Goal: Task Accomplishment & Management: Manage account settings

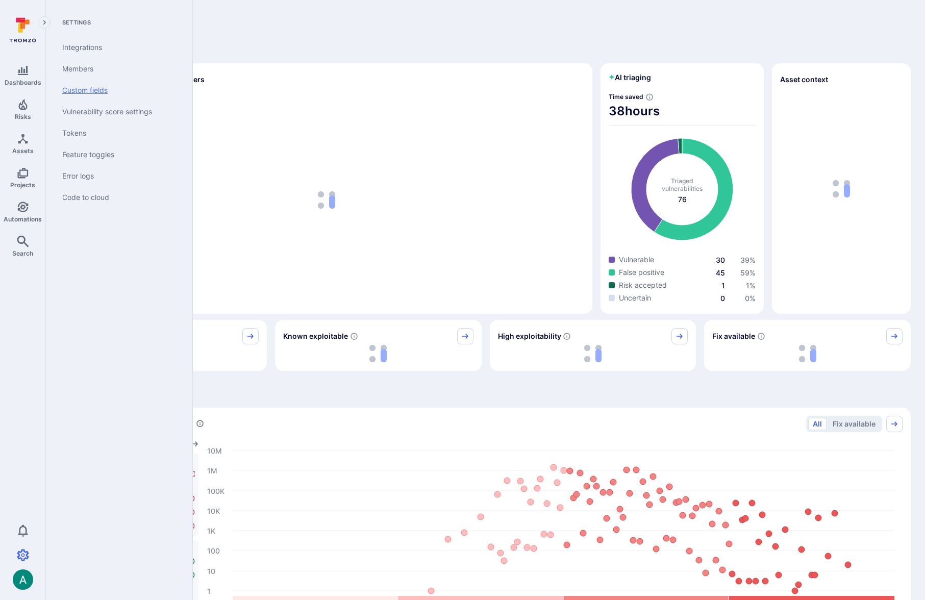
click at [83, 85] on link "Custom fields" at bounding box center [117, 90] width 126 height 21
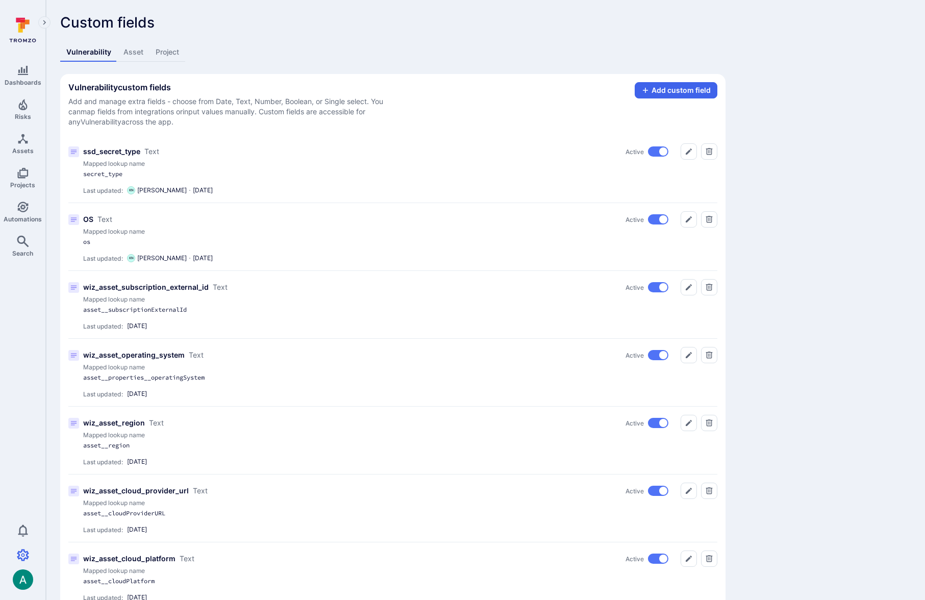
click at [133, 55] on link "Asset" at bounding box center [133, 52] width 32 height 19
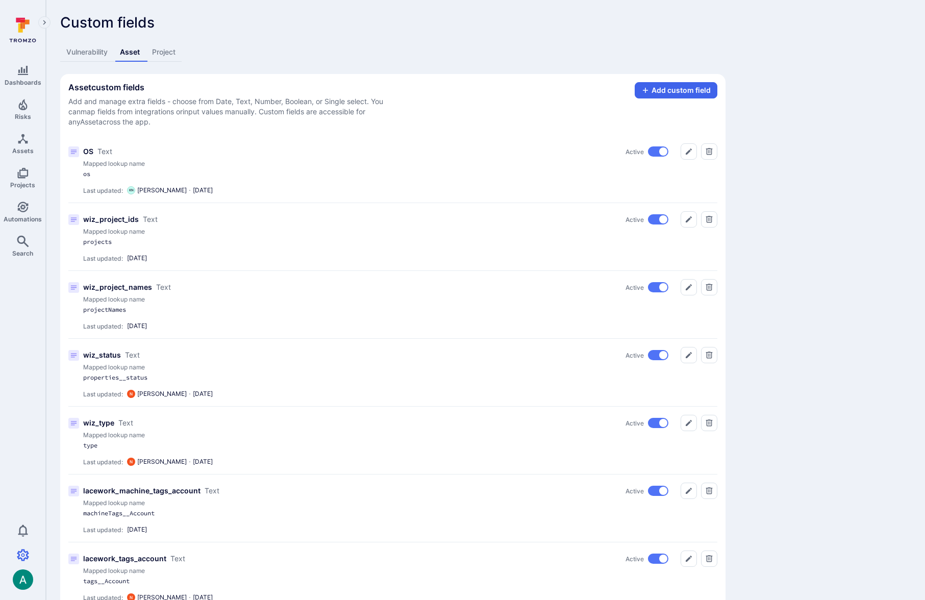
click at [81, 46] on link "Vulnerability" at bounding box center [87, 52] width 54 height 19
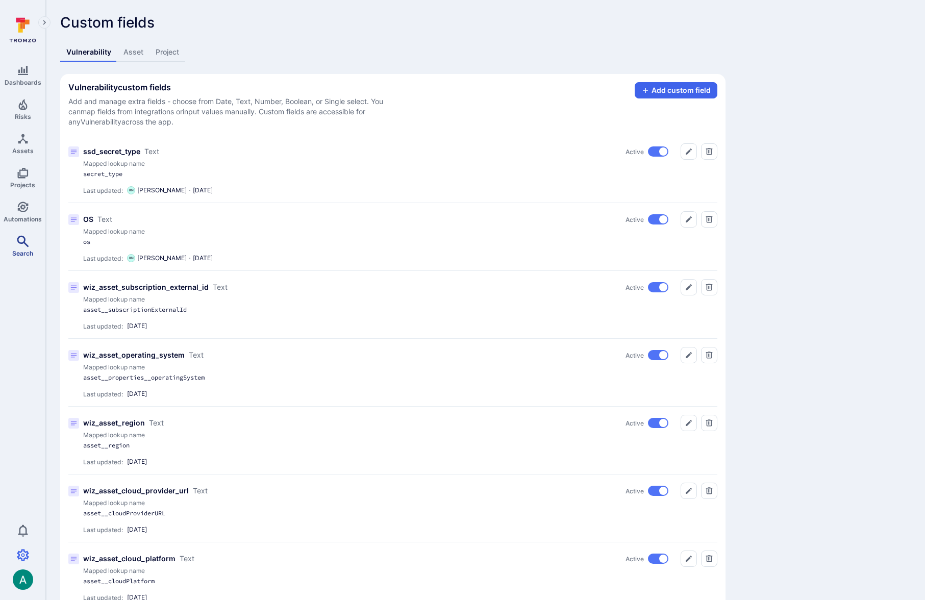
click at [17, 251] on span "Search" at bounding box center [22, 253] width 21 height 8
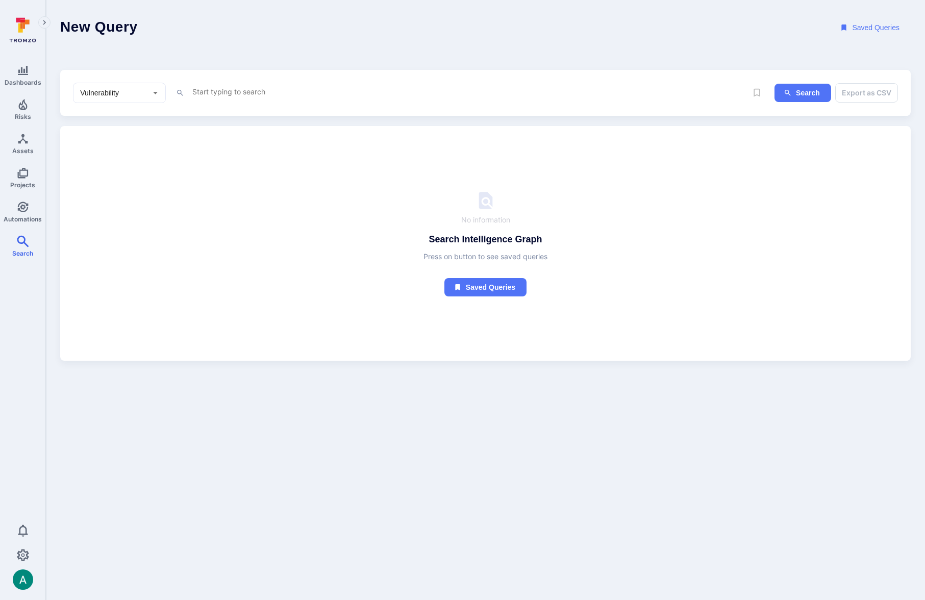
click at [244, 91] on textarea "Intelligence Graph search area" at bounding box center [461, 91] width 541 height 13
paste textarea "tool_name = "GitHub Secret Scanning" and project.name = "Products" and project.…"
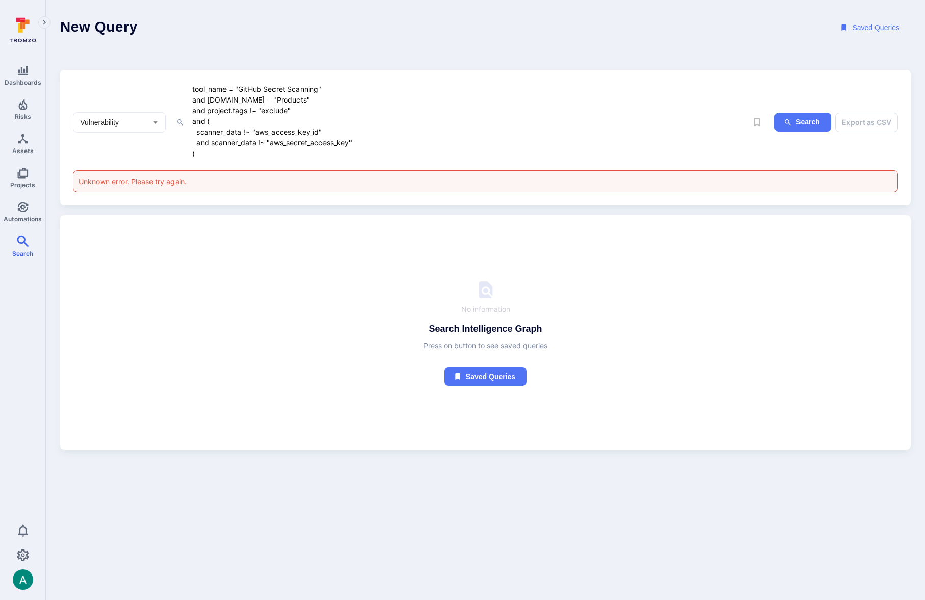
drag, startPoint x: 195, startPoint y: 122, endPoint x: 219, endPoint y: 158, distance: 42.9
click at [219, 158] on textarea "tool_name = "GitHub Secret Scanning" and project.name = "Products" and project.…" at bounding box center [461, 121] width 541 height 77
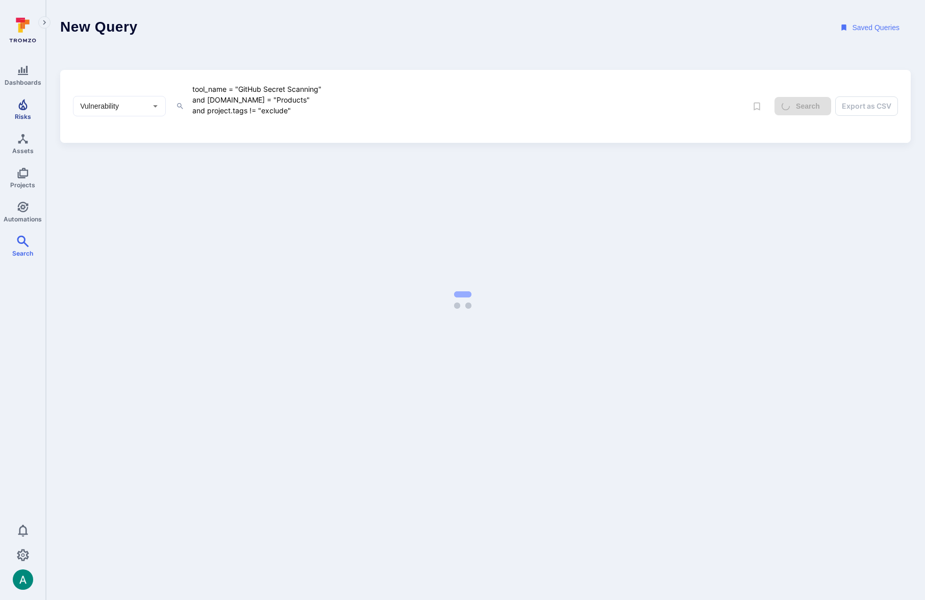
type textarea "tool_name = "GitHub Secret Scanning" and project.name = "Products" and project.…"
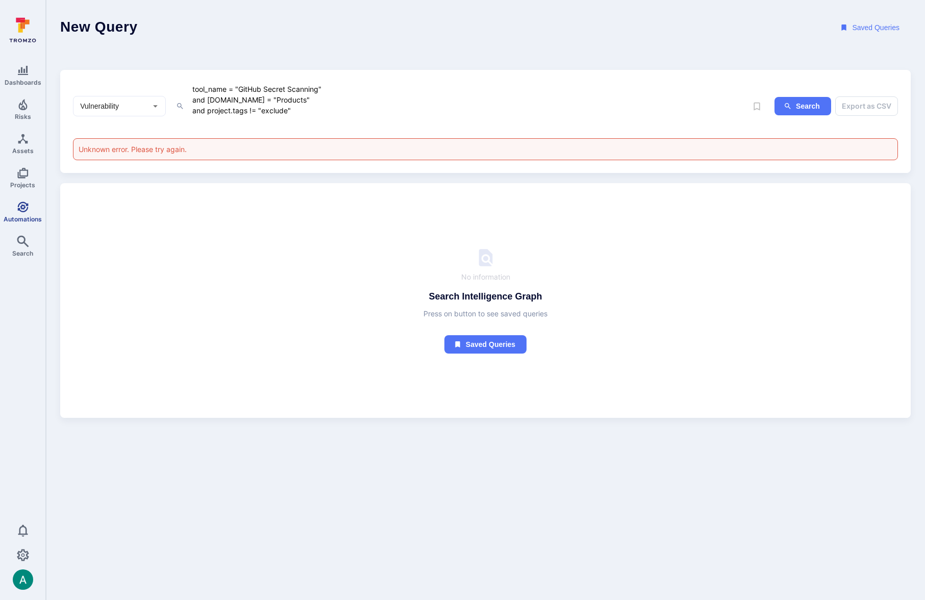
click at [16, 218] on span "Automations" at bounding box center [23, 219] width 38 height 8
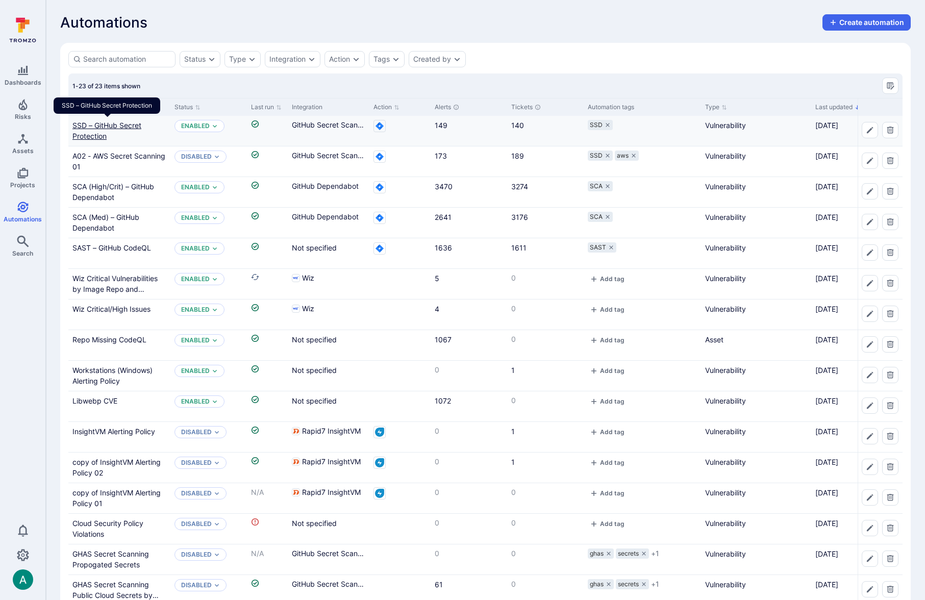
click at [106, 124] on link "SSD – GitHub Secret Protection" at bounding box center [106, 130] width 69 height 19
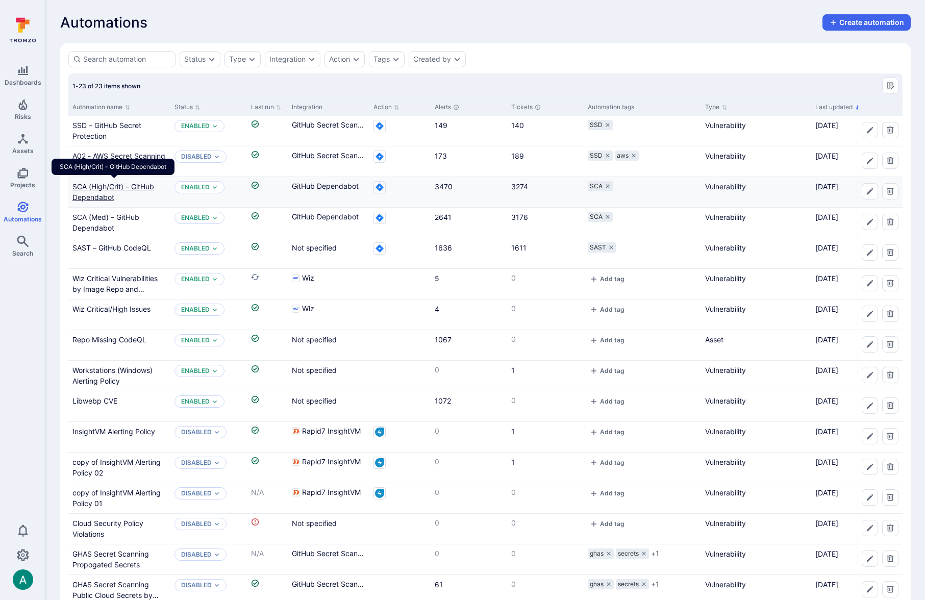
click at [130, 185] on link "SCA (High/Crit) – GitHub Dependabot" at bounding box center [113, 191] width 82 height 19
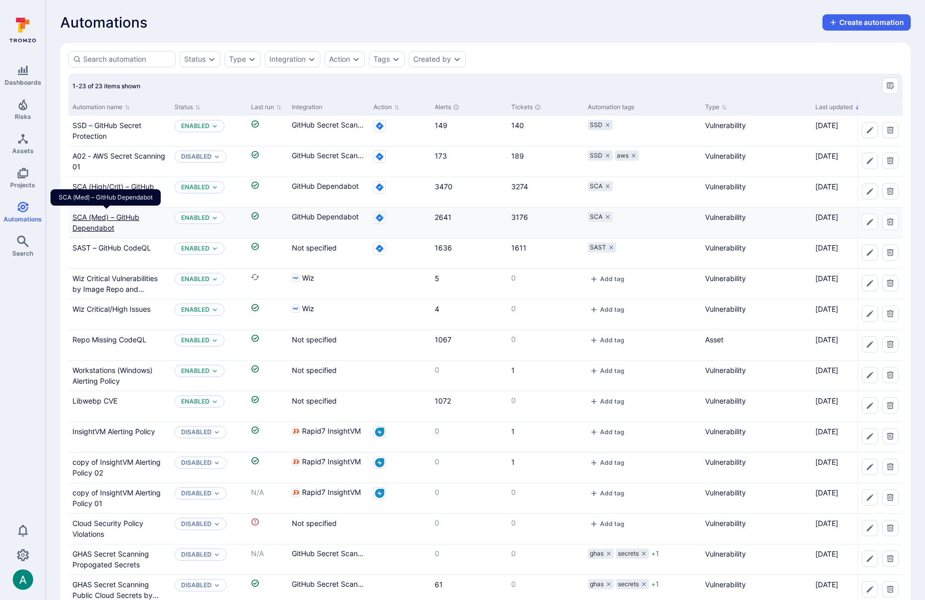
click at [122, 214] on link "SCA (Med) – GitHub Dependabot" at bounding box center [105, 222] width 67 height 19
click at [123, 245] on link "SAST – GitHub CodeQL" at bounding box center [111, 247] width 79 height 9
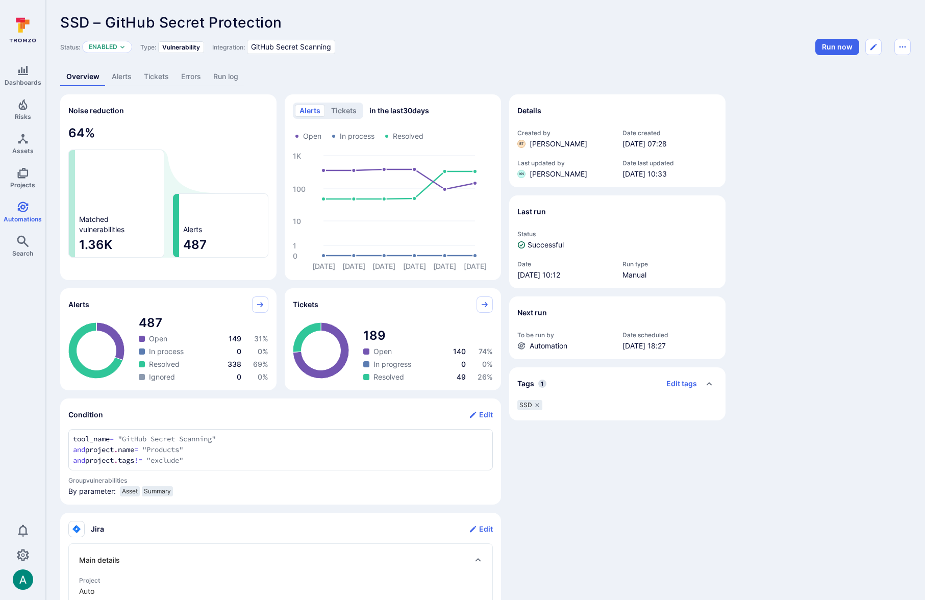
click at [195, 75] on link "Errors" at bounding box center [191, 76] width 32 height 19
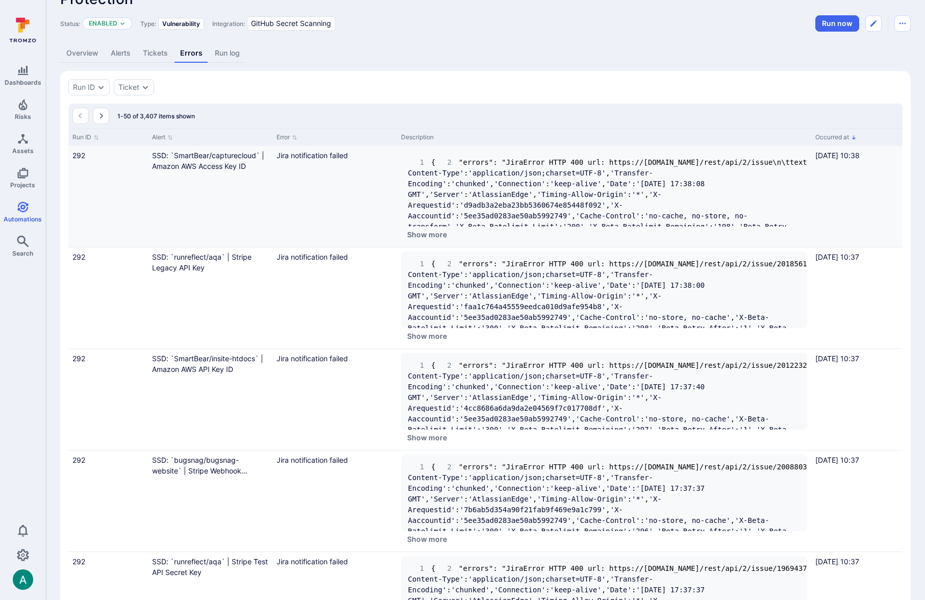
scroll to position [41, 0]
click at [431, 227] on button "Show more" at bounding box center [427, 233] width 52 height 16
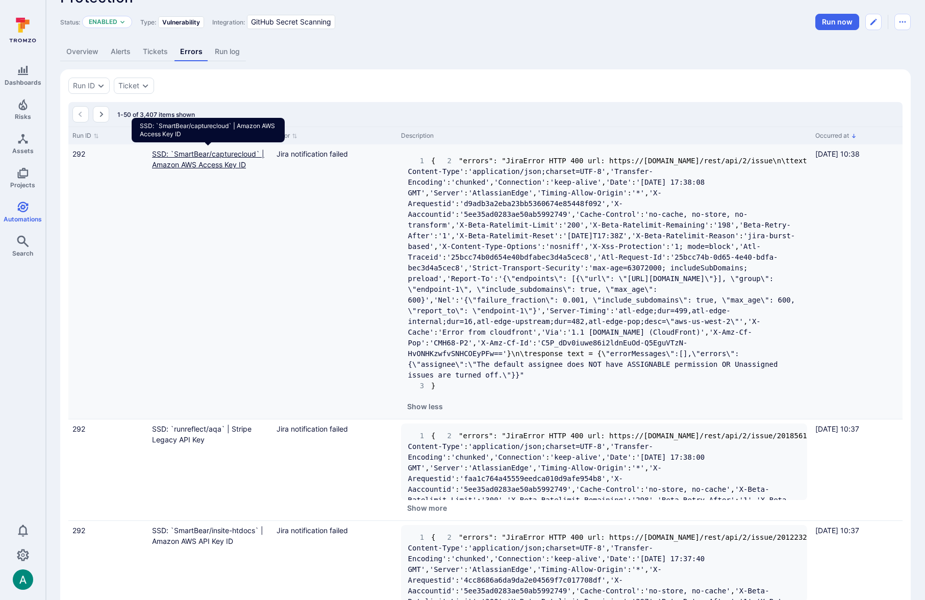
click at [224, 153] on link "SSD: `SmartBear/capturecloud` | Amazon AWS Access Key ID" at bounding box center [208, 158] width 112 height 19
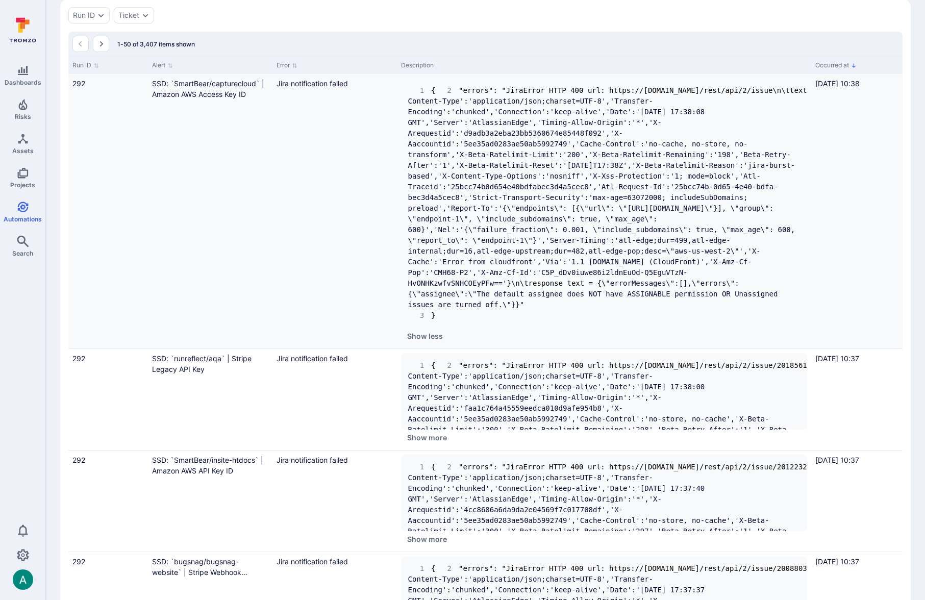
scroll to position [111, 0]
click at [439, 446] on button "Show more" at bounding box center [427, 438] width 52 height 16
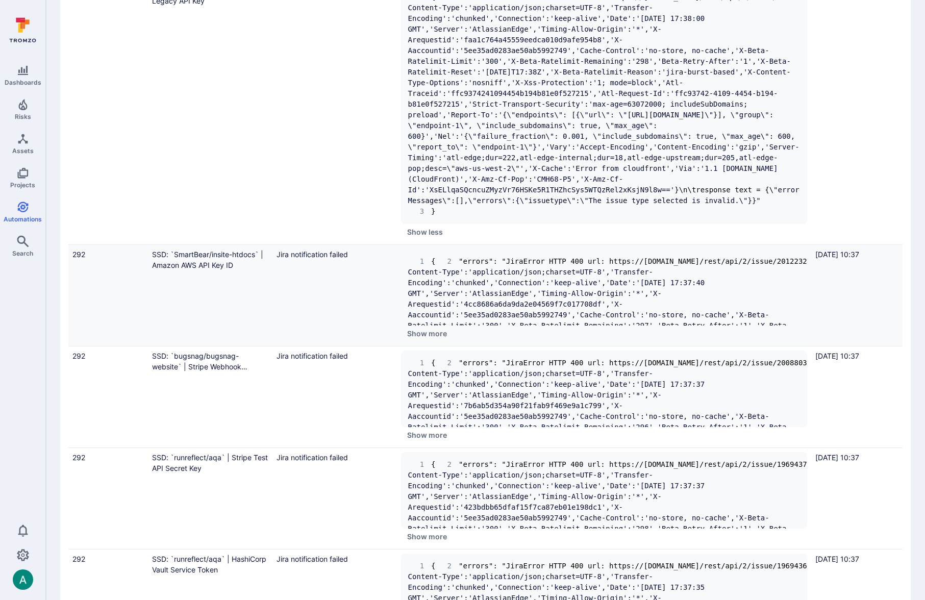
scroll to position [480, 0]
click at [432, 341] on button "Show more" at bounding box center [427, 333] width 52 height 16
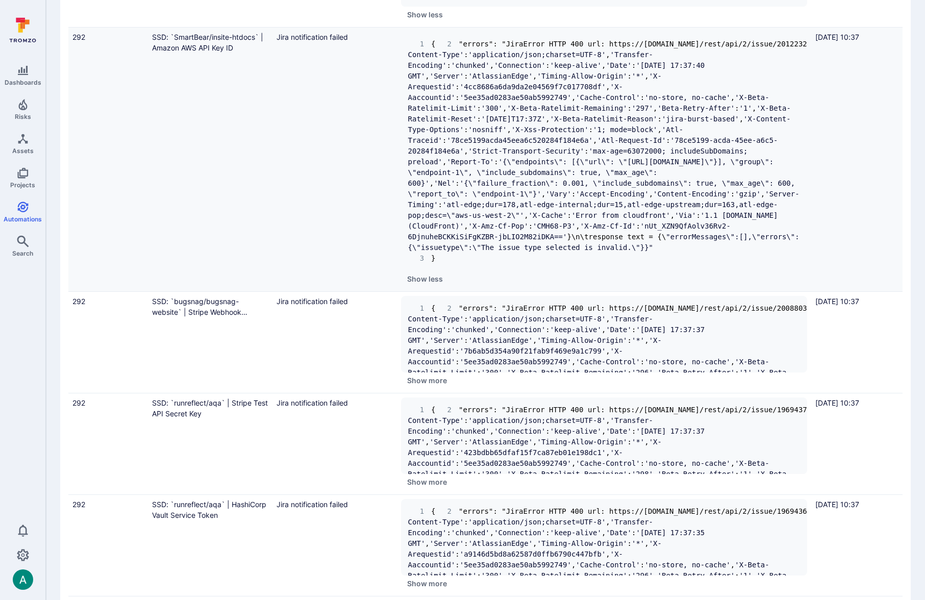
scroll to position [699, 0]
click at [426, 387] on button "Show more" at bounding box center [427, 379] width 52 height 16
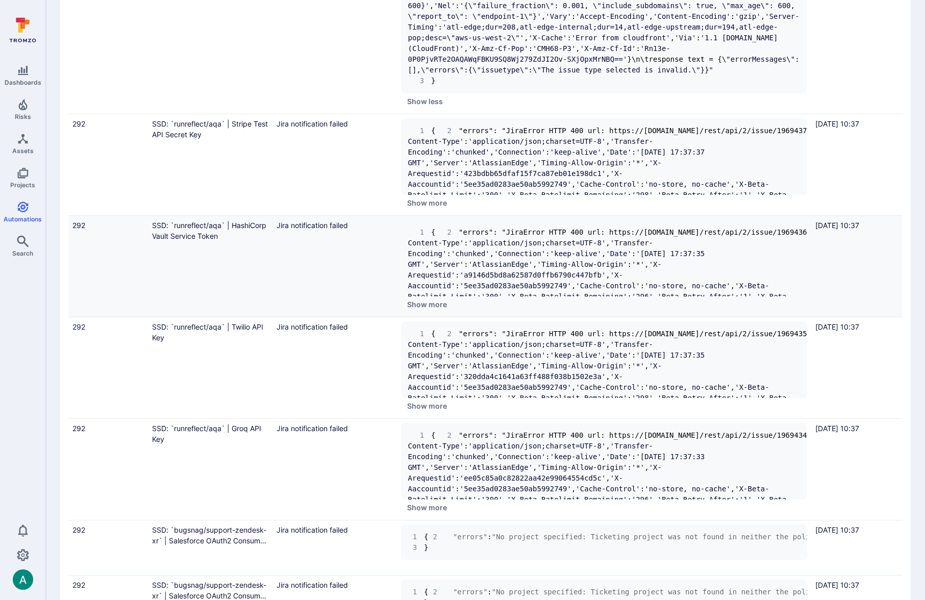
scroll to position [1140, 0]
click at [419, 210] on button "Show more" at bounding box center [427, 202] width 52 height 16
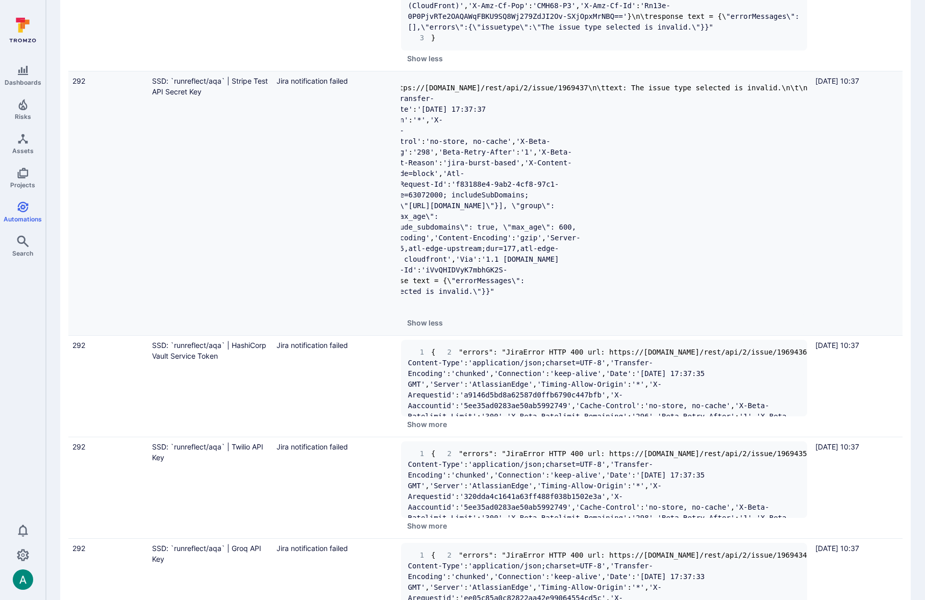
scroll to position [0, 0]
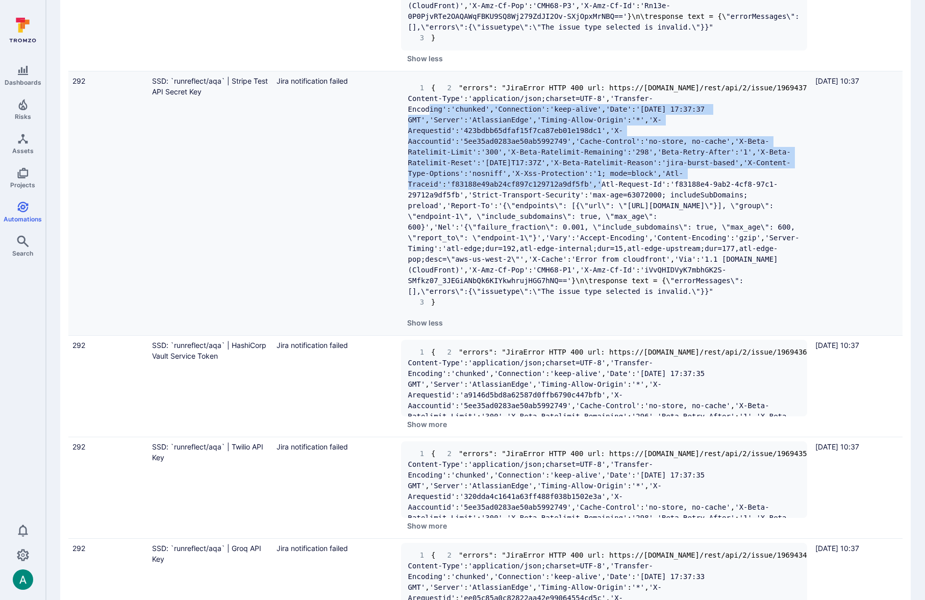
drag, startPoint x: 428, startPoint y: 238, endPoint x: 611, endPoint y: 313, distance: 197.7
click at [611, 306] on code "1 { 2 "errors": "JiraError HTTP 400 url: https://smartbear.atlassian.net/rest/a…" at bounding box center [762, 195] width 709 height 222
click at [510, 188] on span "'f83188e49ab24cf897c129712a9df5fb'" at bounding box center [519, 184] width 146 height 8
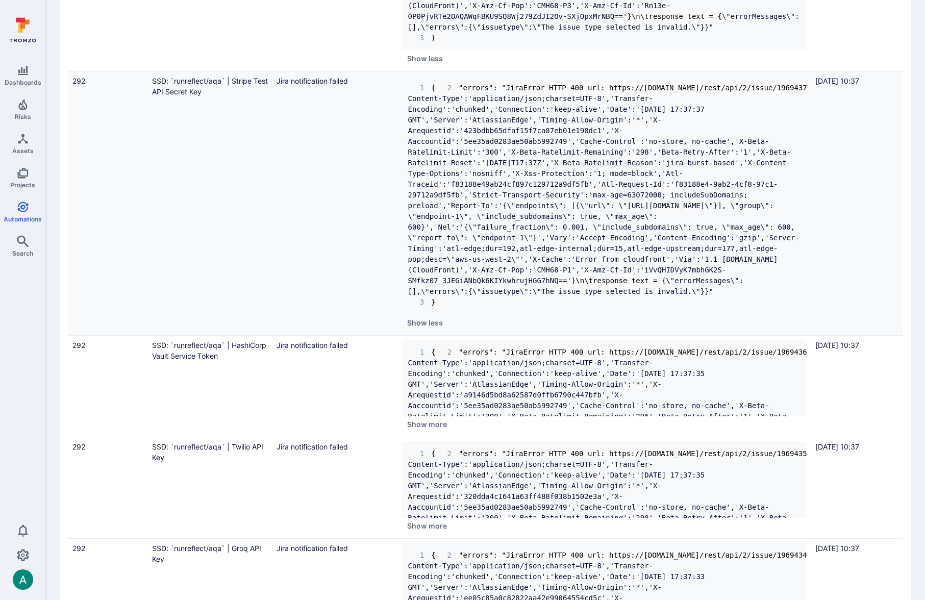
drag, startPoint x: 425, startPoint y: 321, endPoint x: 602, endPoint y: 350, distance: 179.5
click at [602, 306] on code "1 { 2 "errors": "JiraError HTTP 400 url: https://smartbear.atlassian.net/rest/a…" at bounding box center [762, 195] width 709 height 222
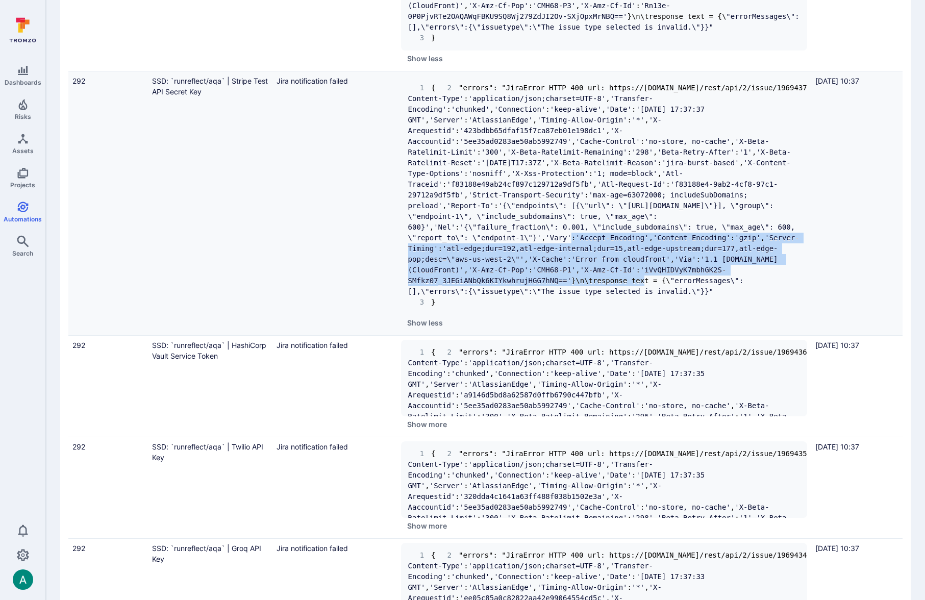
drag, startPoint x: 464, startPoint y: 378, endPoint x: 642, endPoint y: 434, distance: 186.8
click at [642, 306] on code "1 { 2 "errors": "JiraError HTTP 400 url: https://smartbear.atlassian.net/rest/a…" at bounding box center [762, 195] width 709 height 222
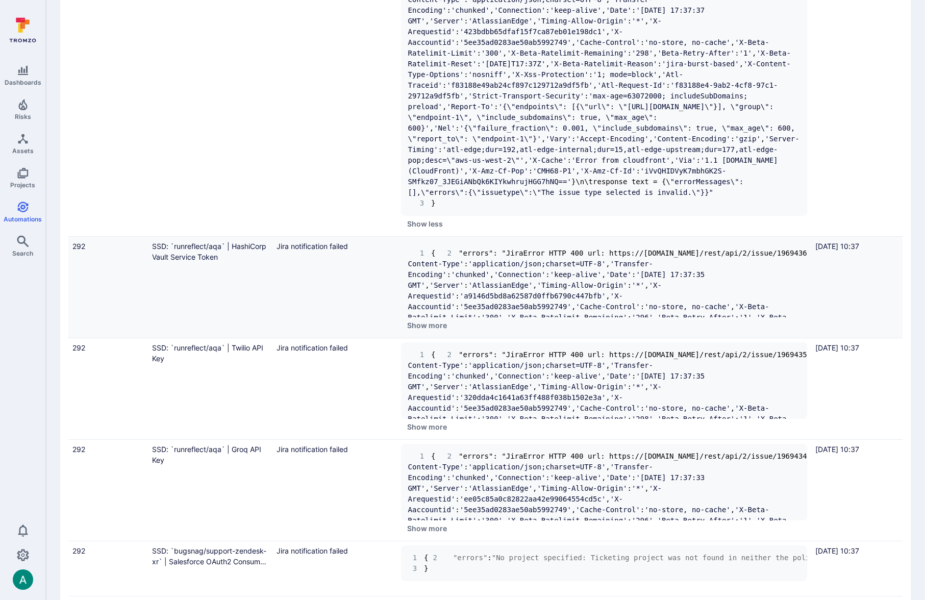
scroll to position [1281, 0]
click at [430, 333] on button "Show more" at bounding box center [427, 325] width 52 height 16
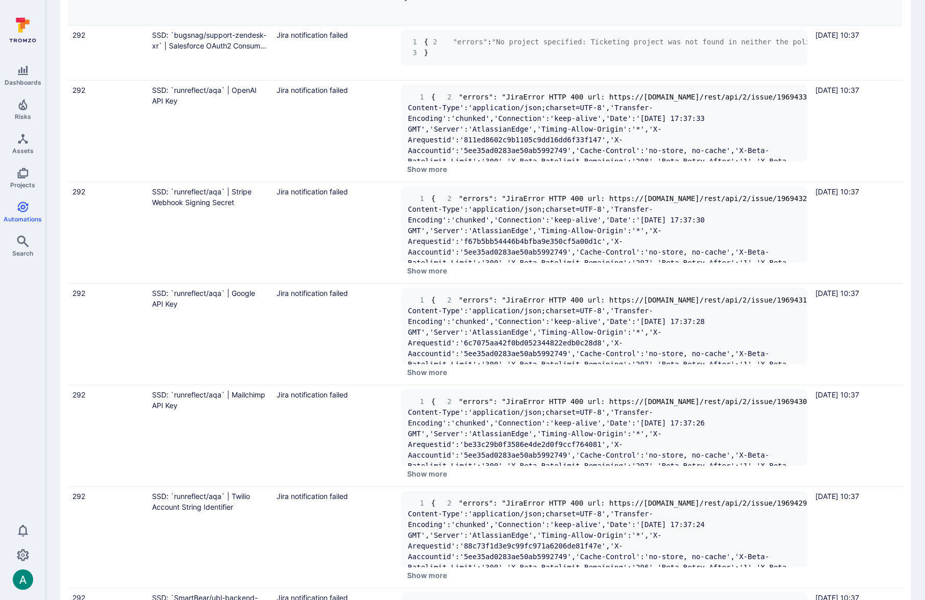
scroll to position [0, 28]
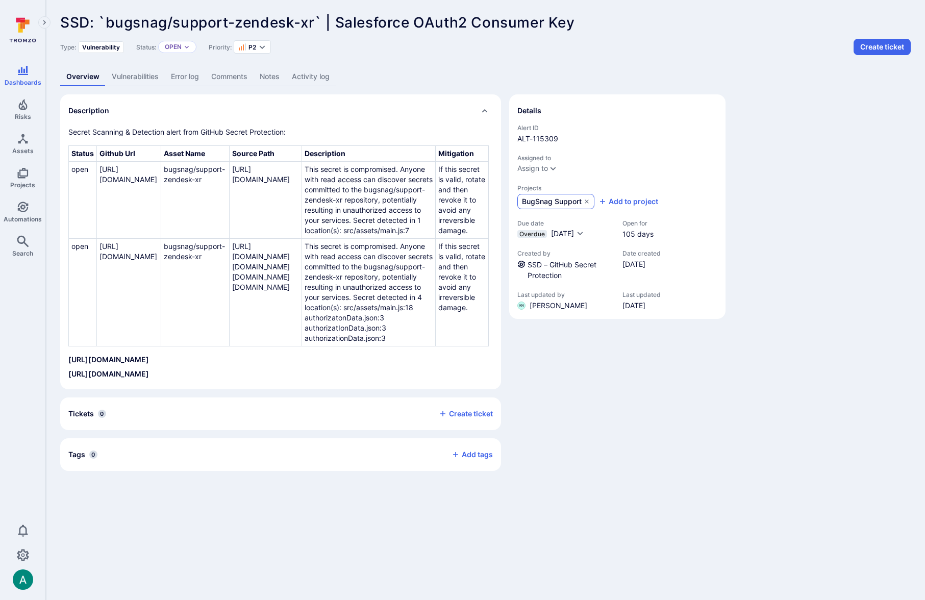
click at [540, 200] on span "BugSnag Support" at bounding box center [552, 201] width 60 height 10
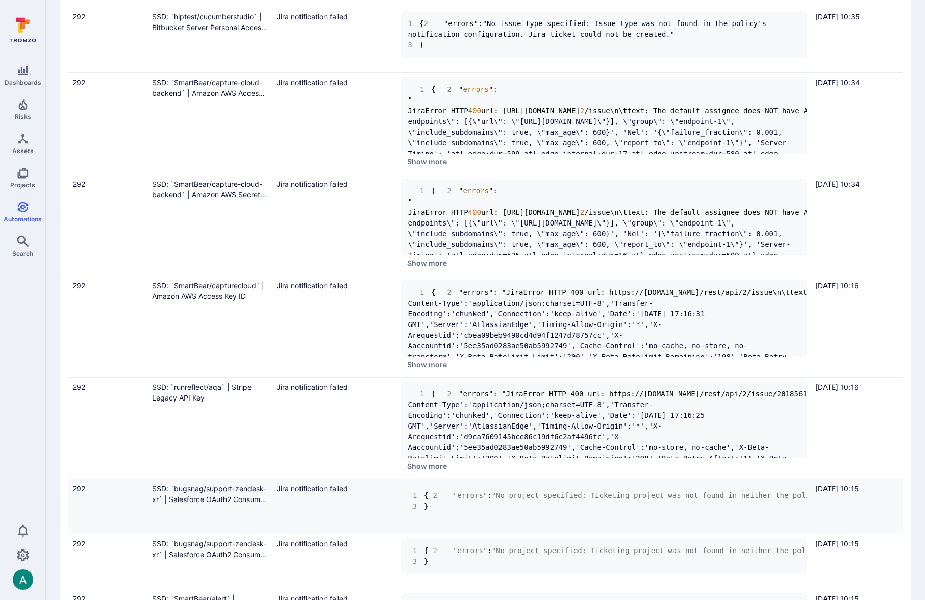
scroll to position [2303, 0]
click at [425, 263] on button "Show more" at bounding box center [427, 263] width 52 height 16
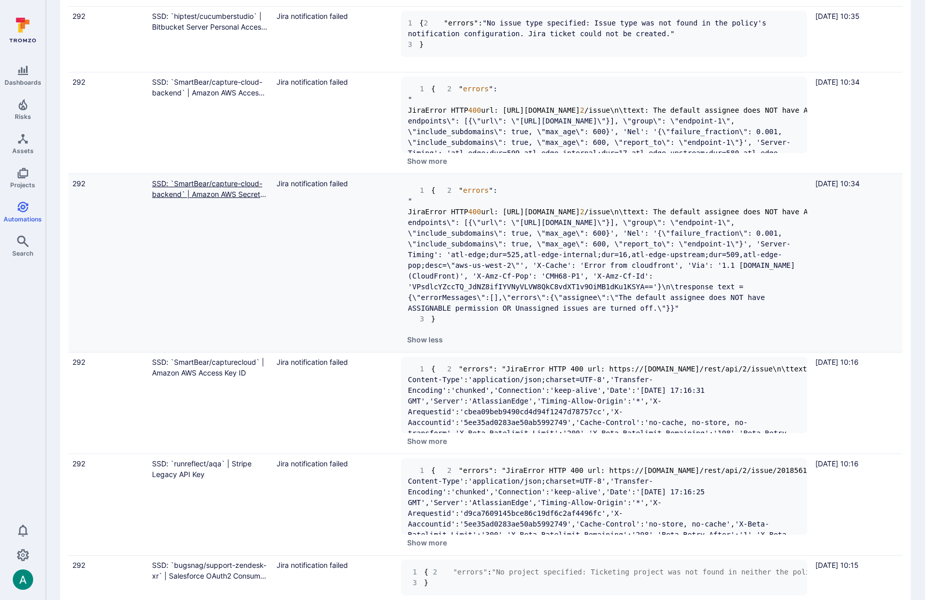
click at [201, 184] on link "SSD: `SmartBear/capture-cloud-backend` | Amazon AWS Secret Access Key" at bounding box center [209, 194] width 114 height 30
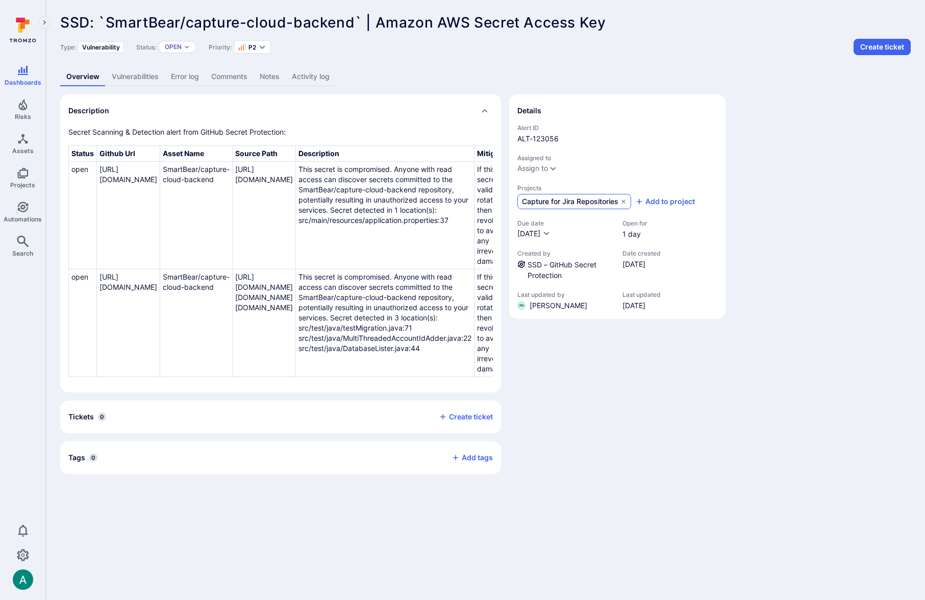
click at [559, 204] on span "Capture for Jira Repositories" at bounding box center [570, 201] width 96 height 10
click at [199, 77] on link "Error log" at bounding box center [185, 76] width 40 height 19
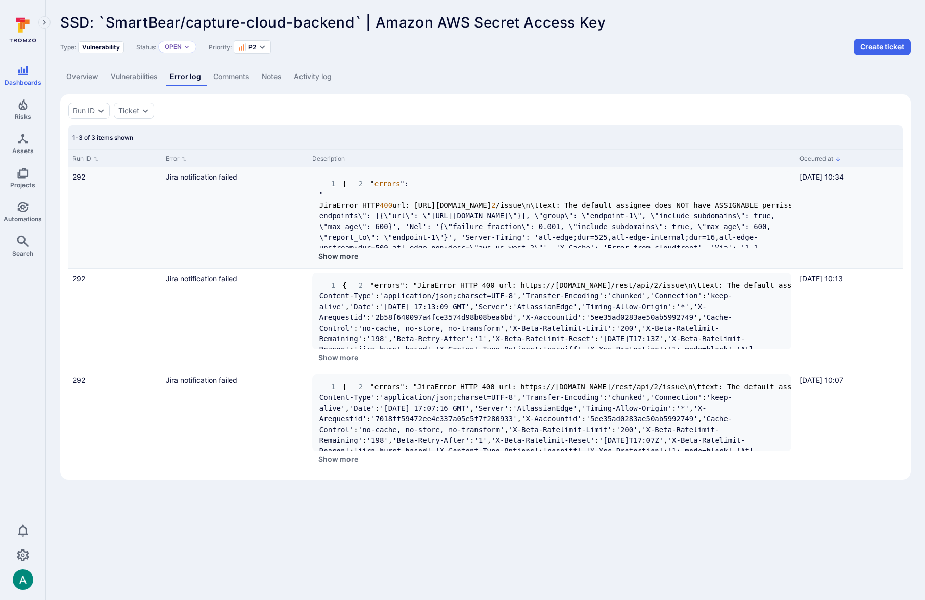
click at [337, 256] on button "Show more" at bounding box center [338, 256] width 52 height 16
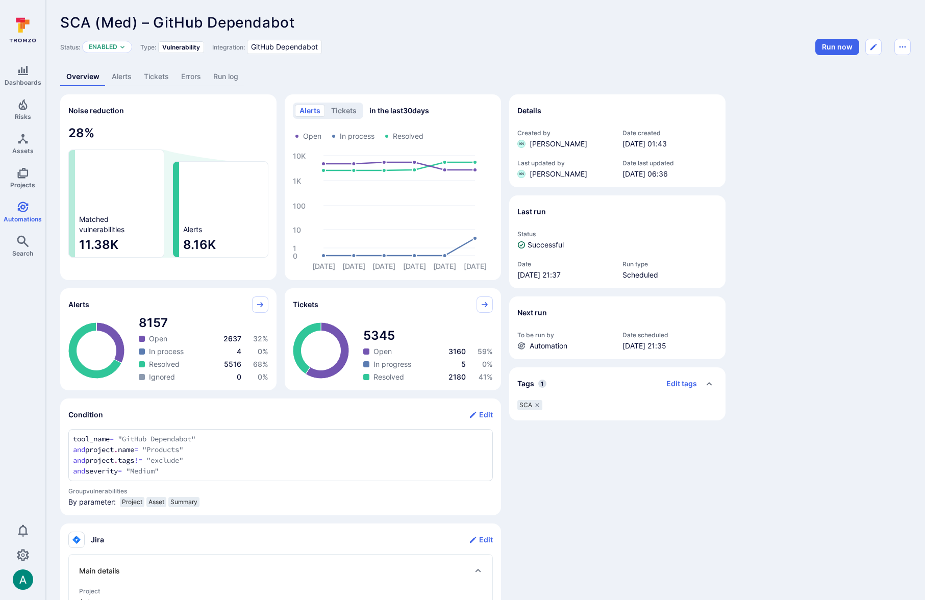
click at [197, 73] on link "Errors" at bounding box center [191, 76] width 32 height 19
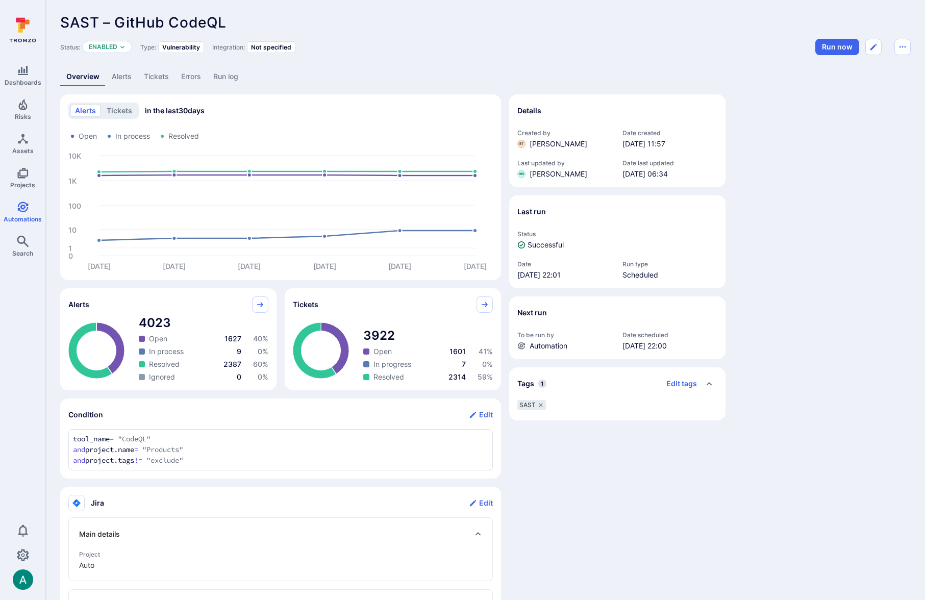
drag, startPoint x: 190, startPoint y: 74, endPoint x: 402, endPoint y: 23, distance: 218.1
click at [190, 74] on link "Errors" at bounding box center [191, 76] width 32 height 19
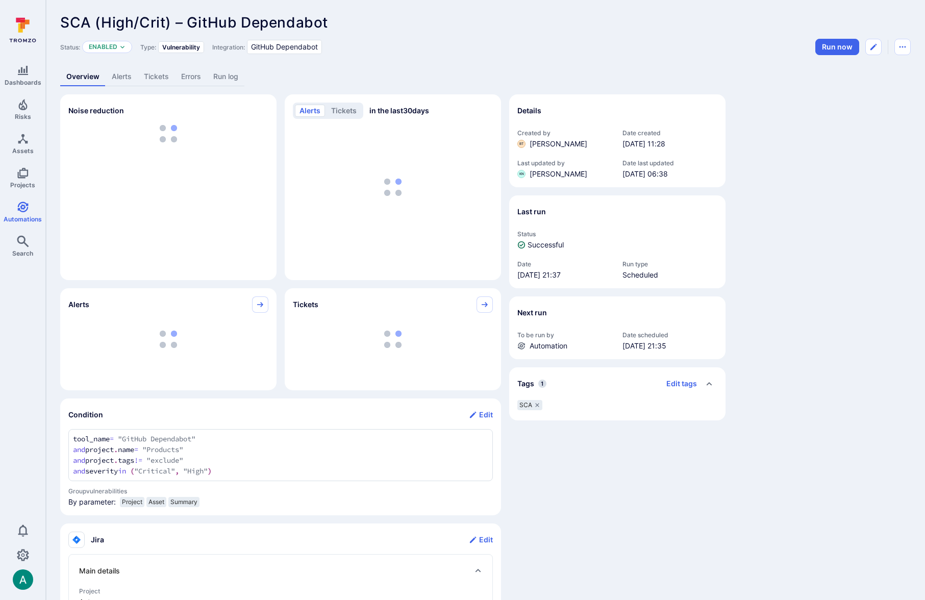
click at [197, 79] on link "Errors" at bounding box center [191, 76] width 32 height 19
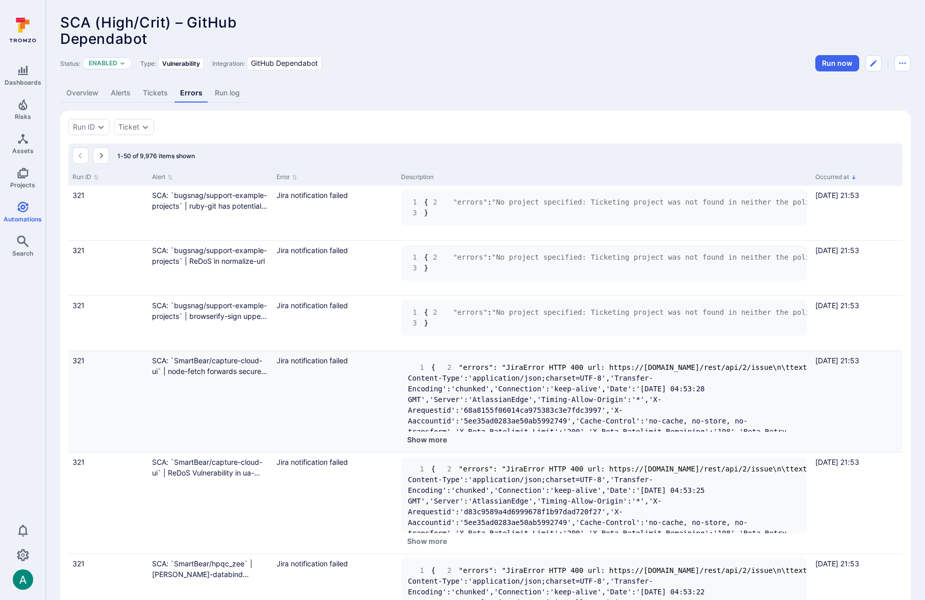
click at [425, 442] on button "Show more" at bounding box center [427, 440] width 52 height 16
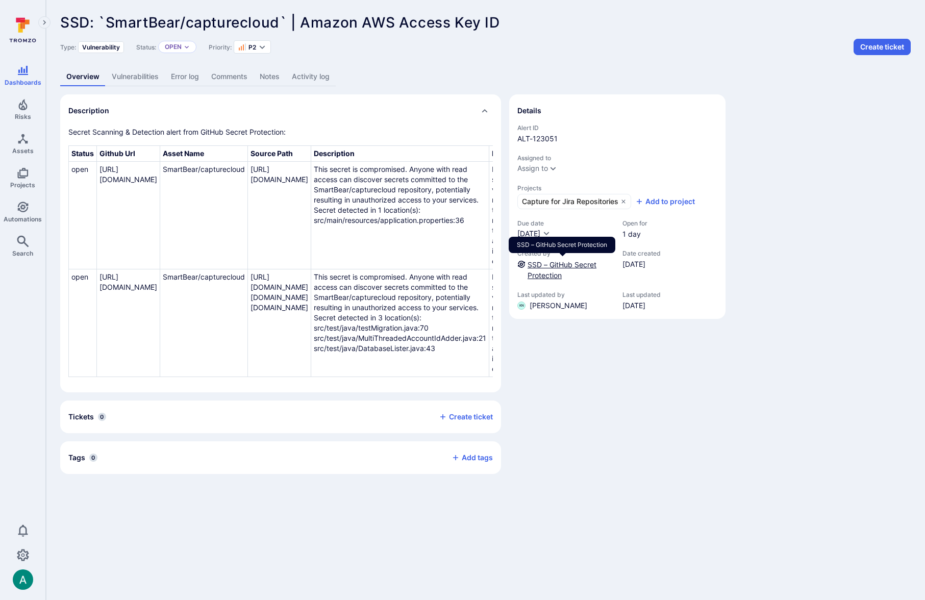
click at [557, 264] on link "SSD – GitHub Secret Protection" at bounding box center [561, 269] width 69 height 19
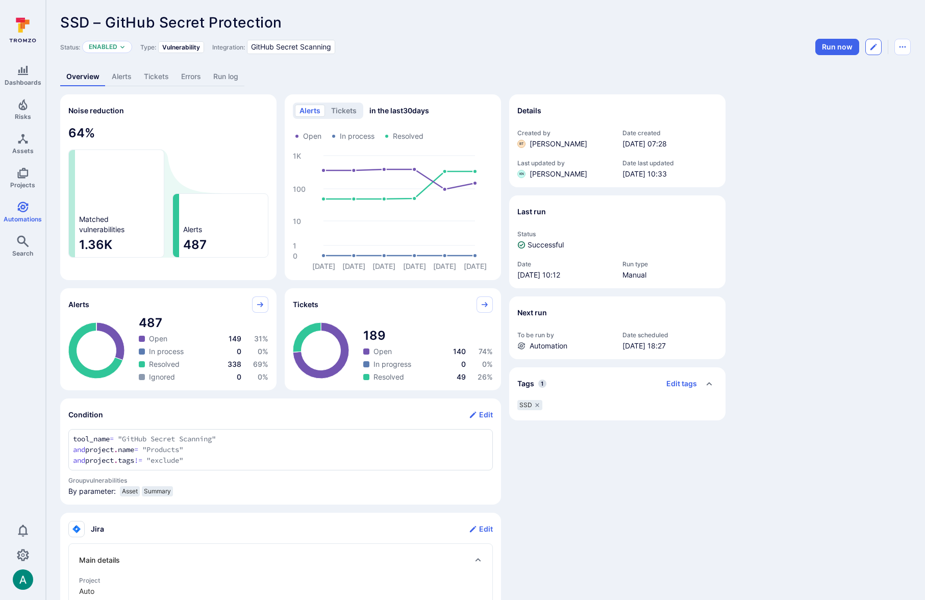
click at [872, 47] on icon "Edit automation" at bounding box center [873, 47] width 6 height 6
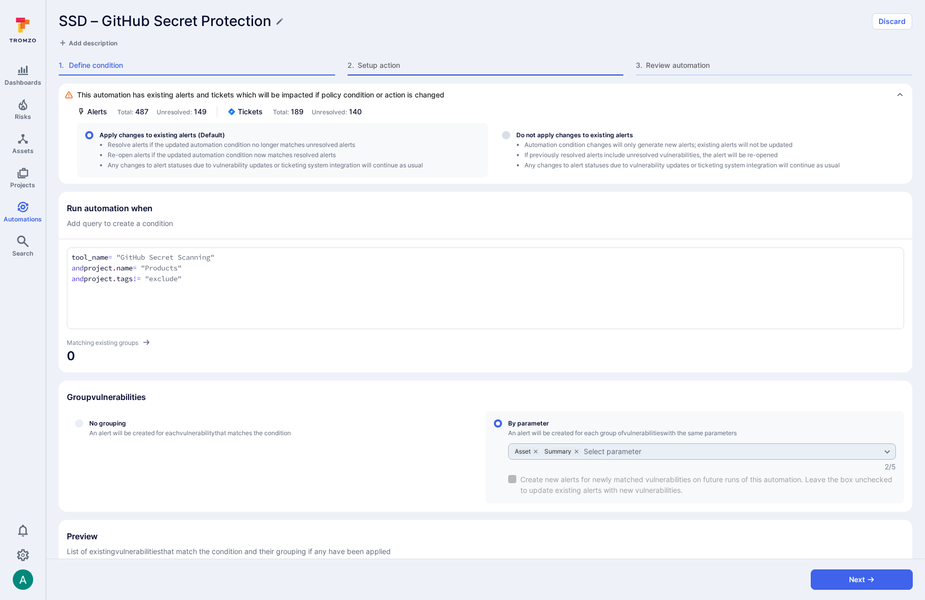
click at [385, 64] on span "Setup action" at bounding box center [491, 65] width 266 height 10
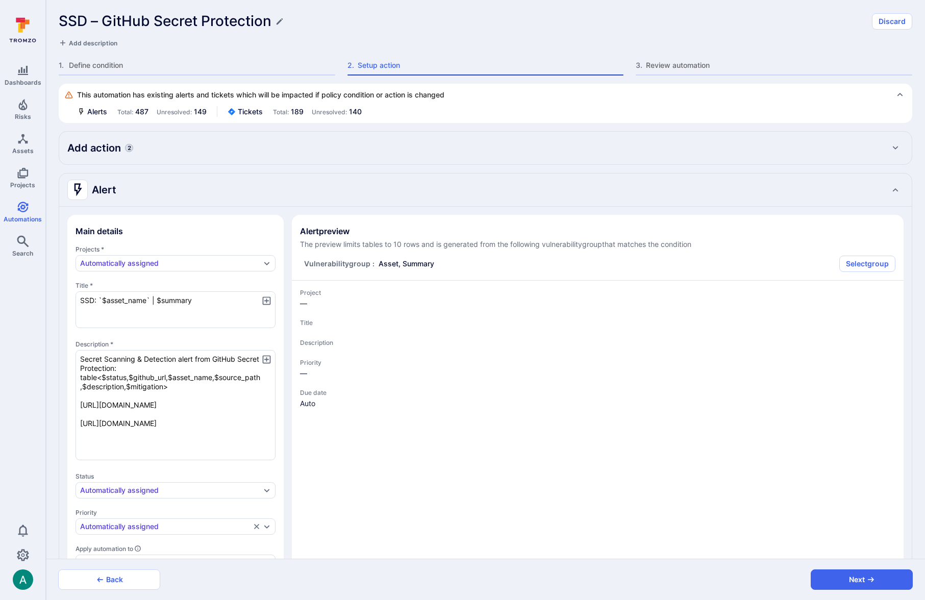
type textarea "x"
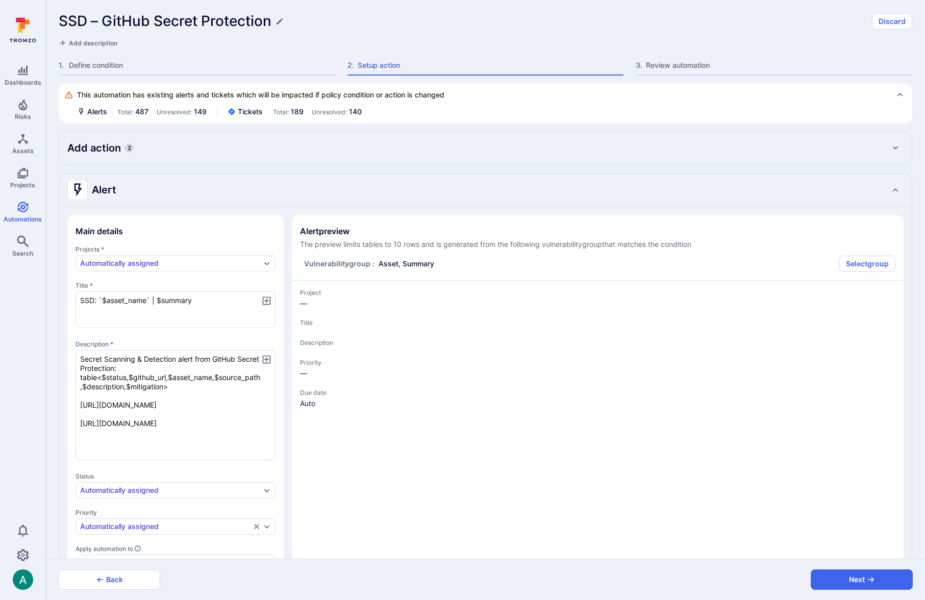
type textarea "x"
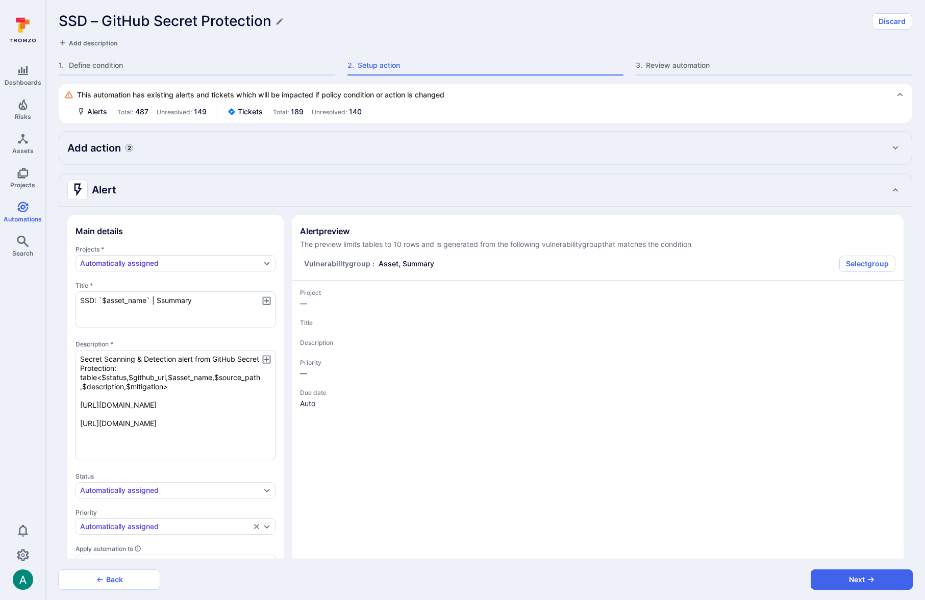
type textarea "x"
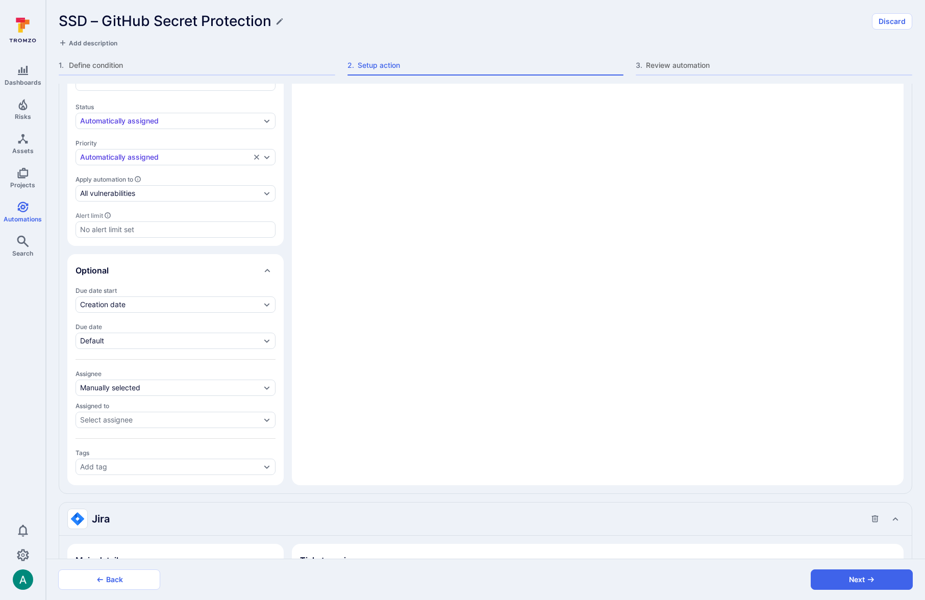
scroll to position [370, 0]
click at [221, 418] on div "Select assignee" at bounding box center [170, 419] width 181 height 8
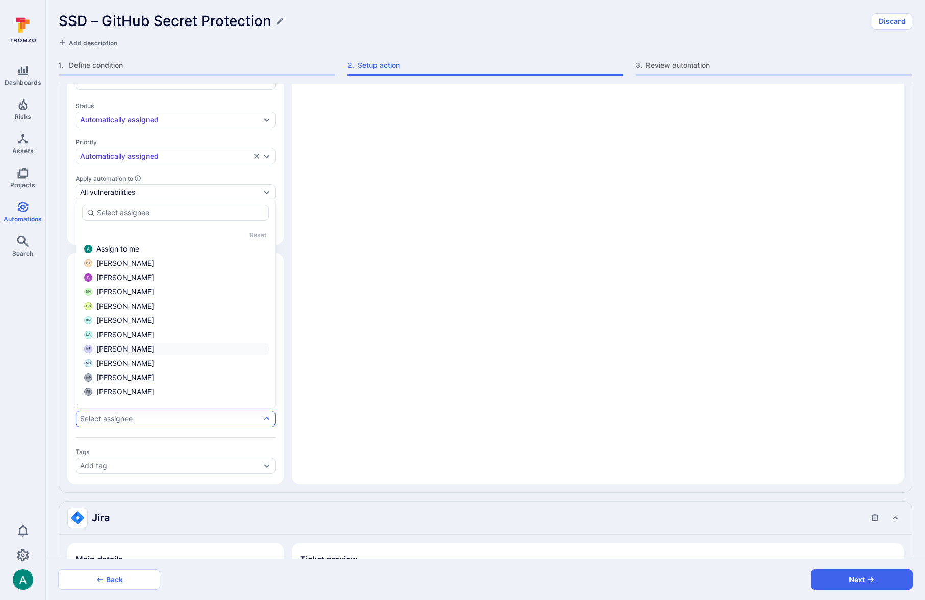
scroll to position [96, 0]
click at [294, 487] on div "Main details Projects * Automatically assigned Title * SSD: `$asset_name` | $su…" at bounding box center [485, 164] width 852 height 656
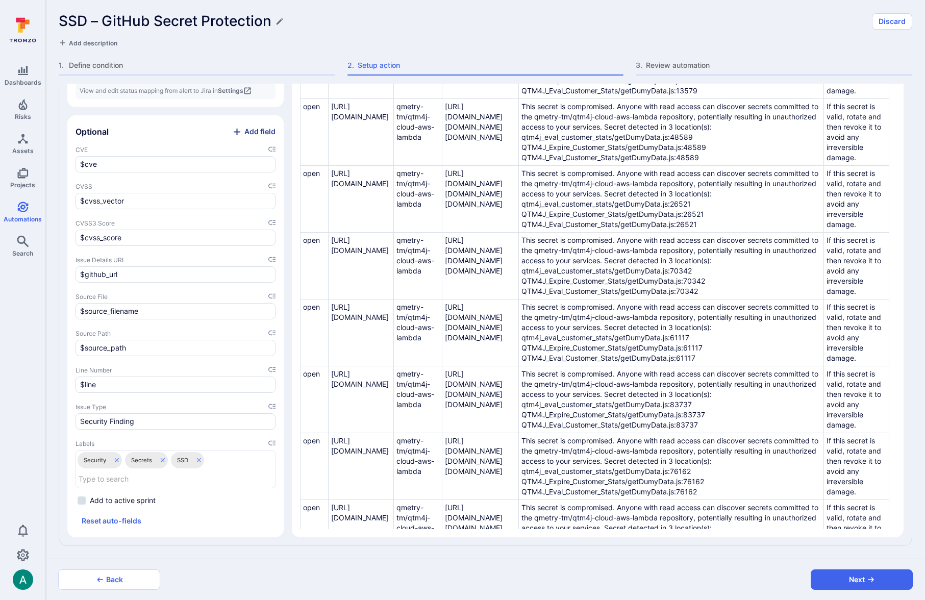
scroll to position [0, 0]
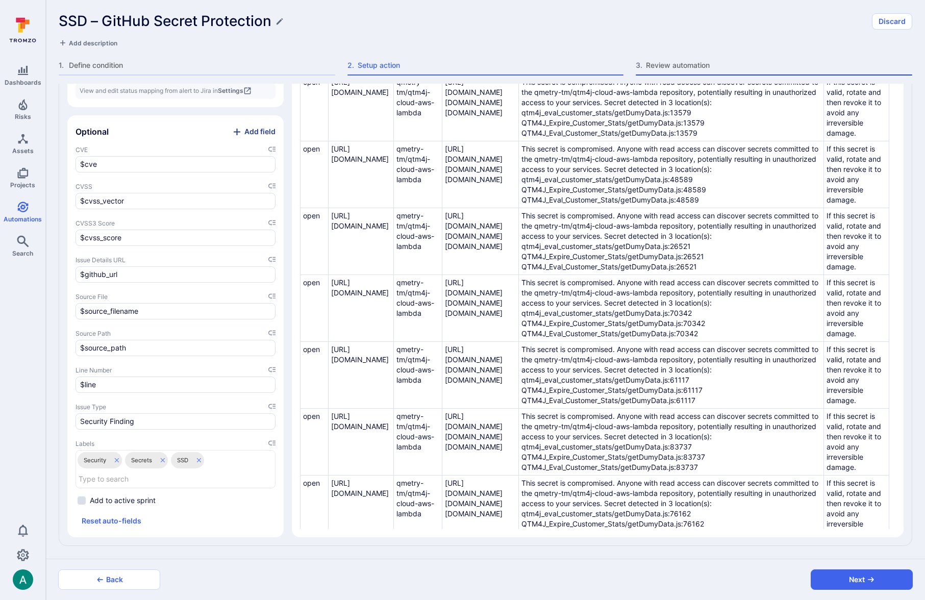
type textarea "x"
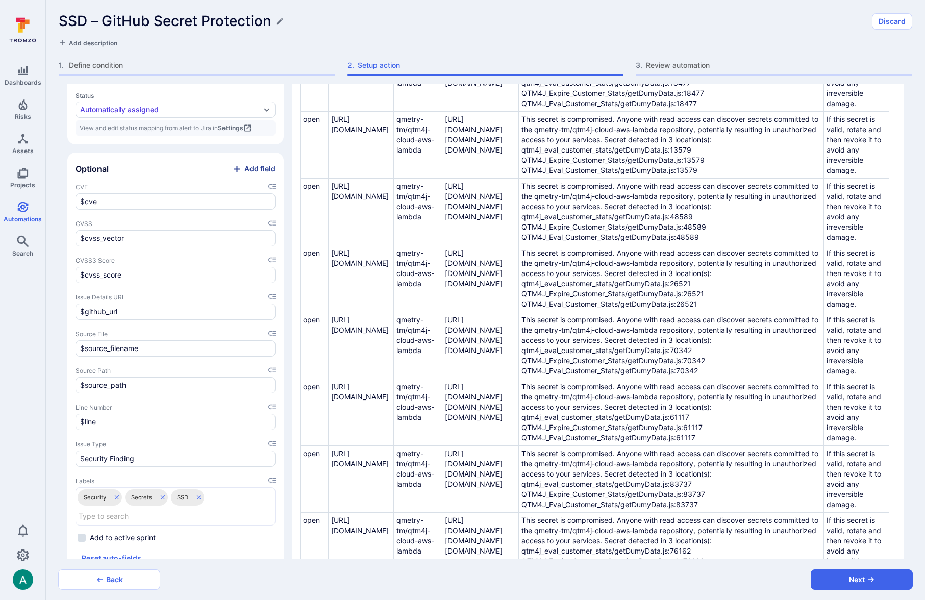
scroll to position [1143, 0]
click at [192, 461] on input "Security Finding" at bounding box center [175, 459] width 191 height 10
click at [270, 443] on icon "placeholder selector" at bounding box center [271, 444] width 7 height 7
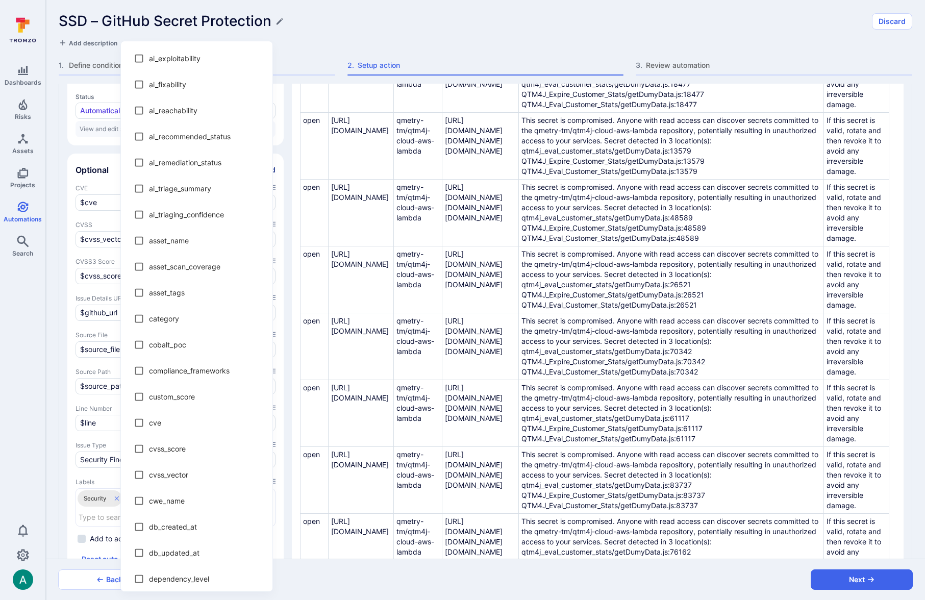
click at [53, 445] on div at bounding box center [462, 300] width 925 height 600
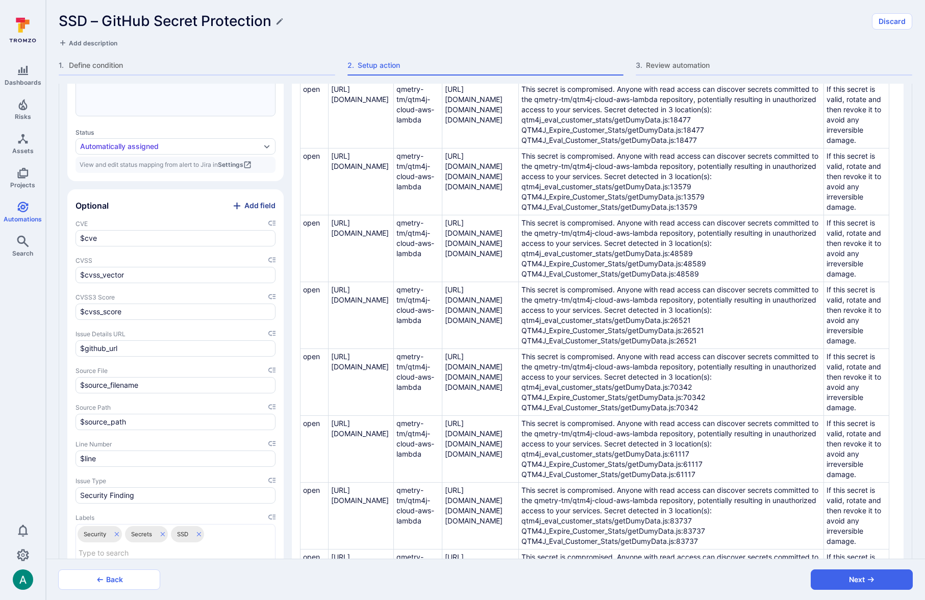
scroll to position [1099, 0]
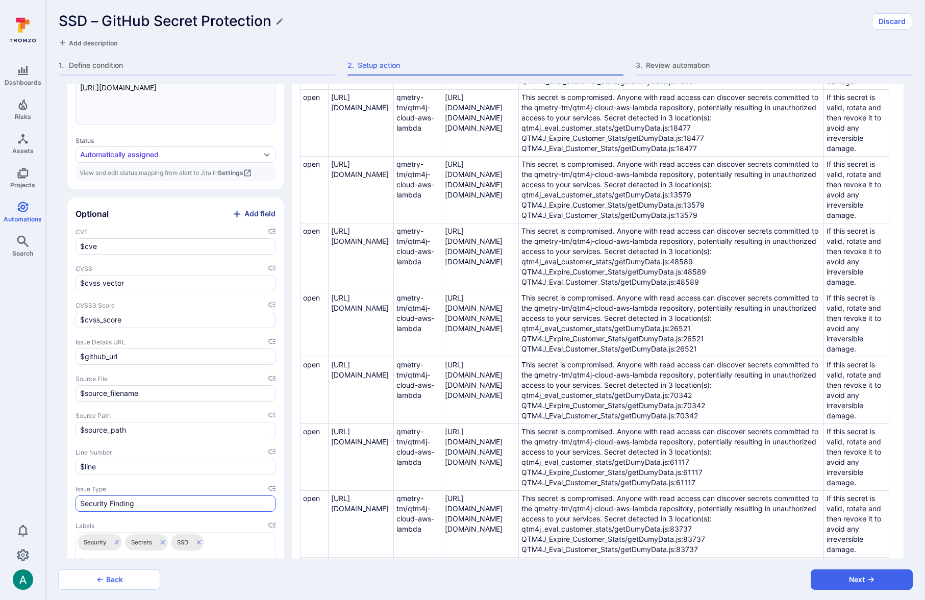
click at [141, 500] on input "Security Finding" at bounding box center [175, 503] width 191 height 10
drag, startPoint x: 156, startPoint y: 507, endPoint x: 47, endPoint y: 502, distance: 108.7
click at [47, 502] on div "This automation has existing alerts and tickets which will be impacted if polic…" at bounding box center [485, 321] width 879 height 475
type textarea "x"
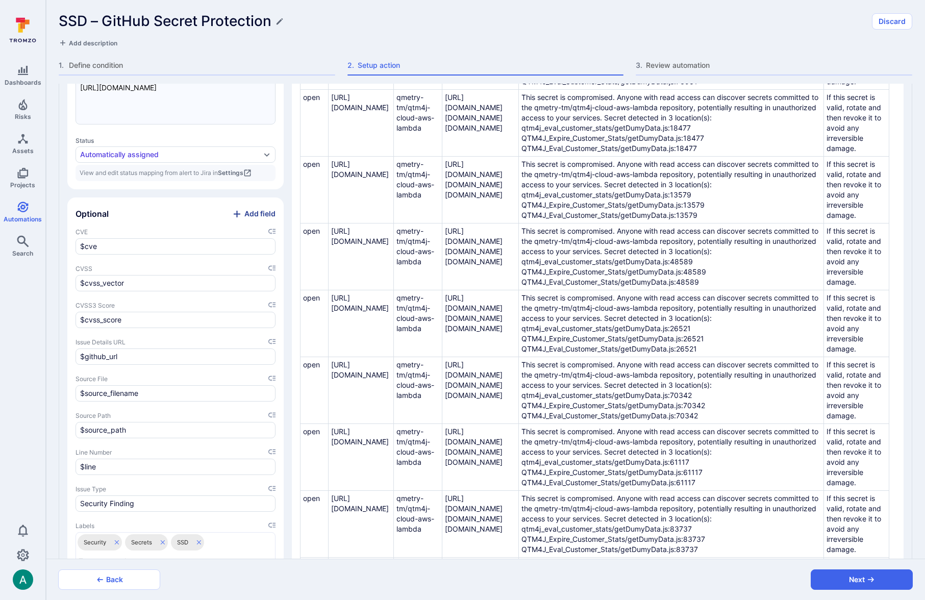
type textarea "x"
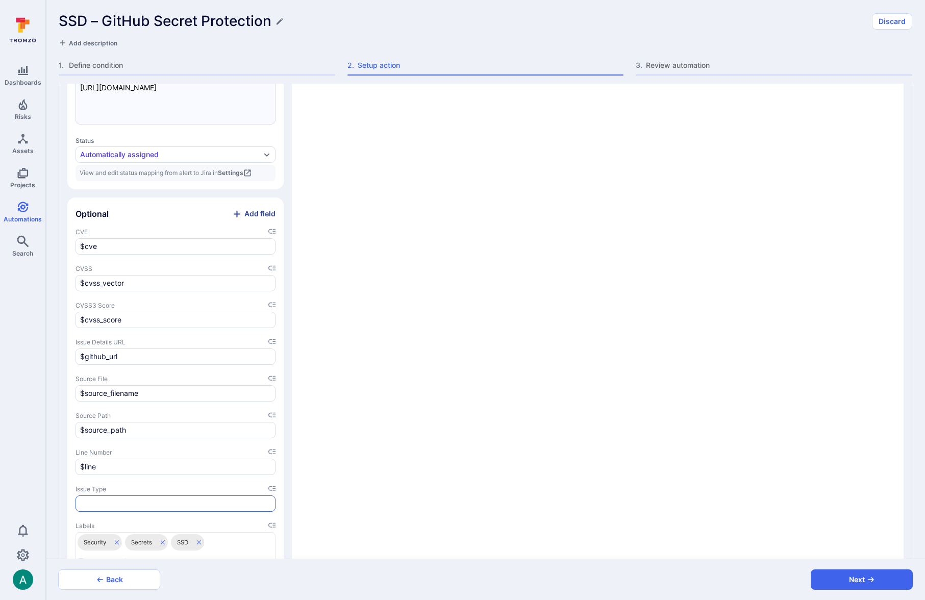
click at [145, 500] on input "Issue Type input" at bounding box center [175, 503] width 191 height 10
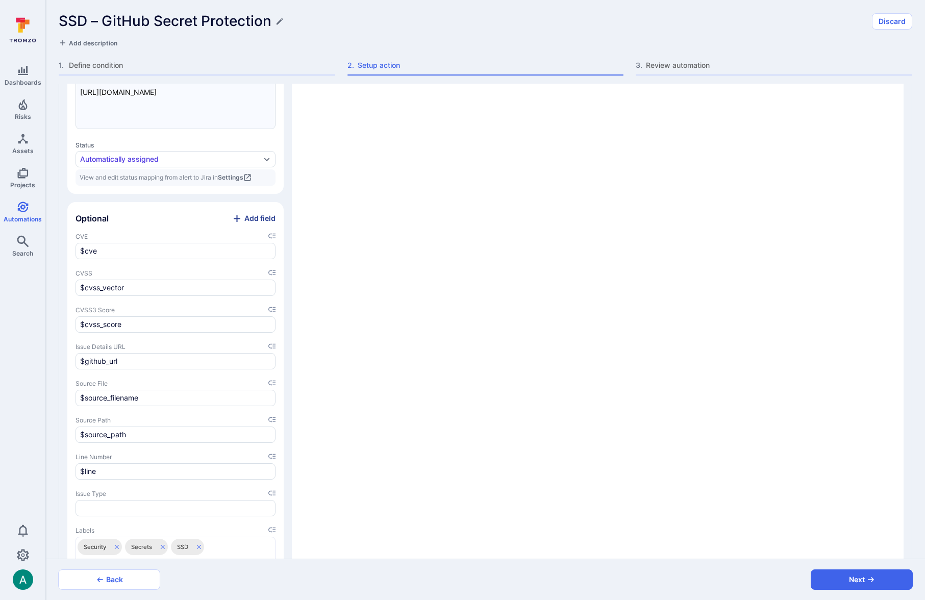
scroll to position [1094, 0]
click at [241, 175] on link "Settings" at bounding box center [235, 178] width 34 height 8
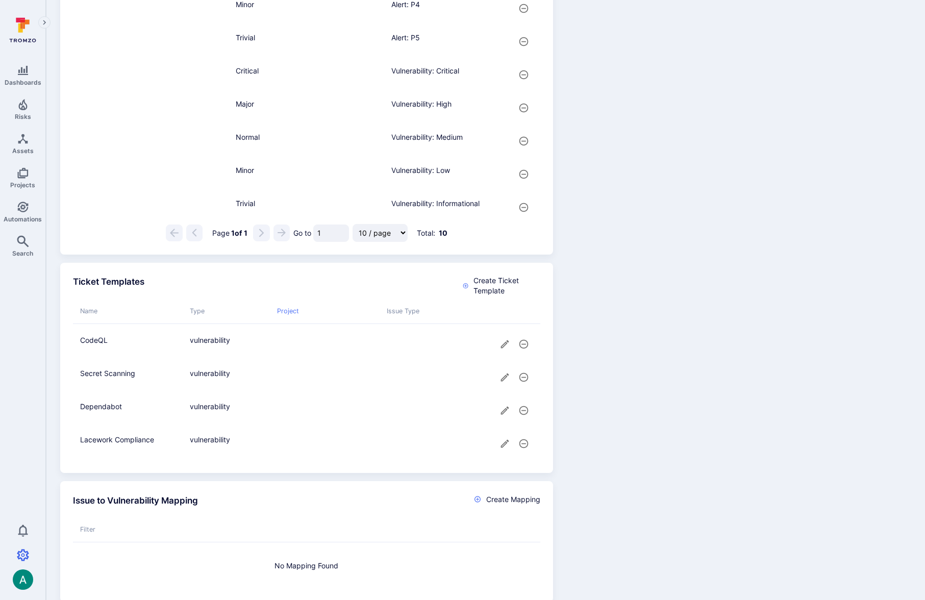
scroll to position [1039, 0]
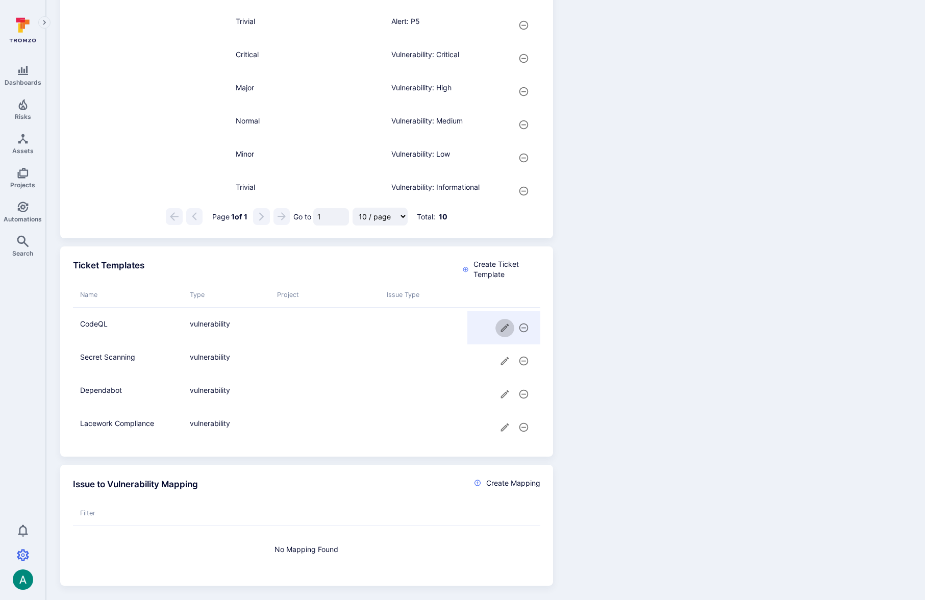
click at [500, 325] on icon "cell for" at bounding box center [504, 327] width 11 height 11
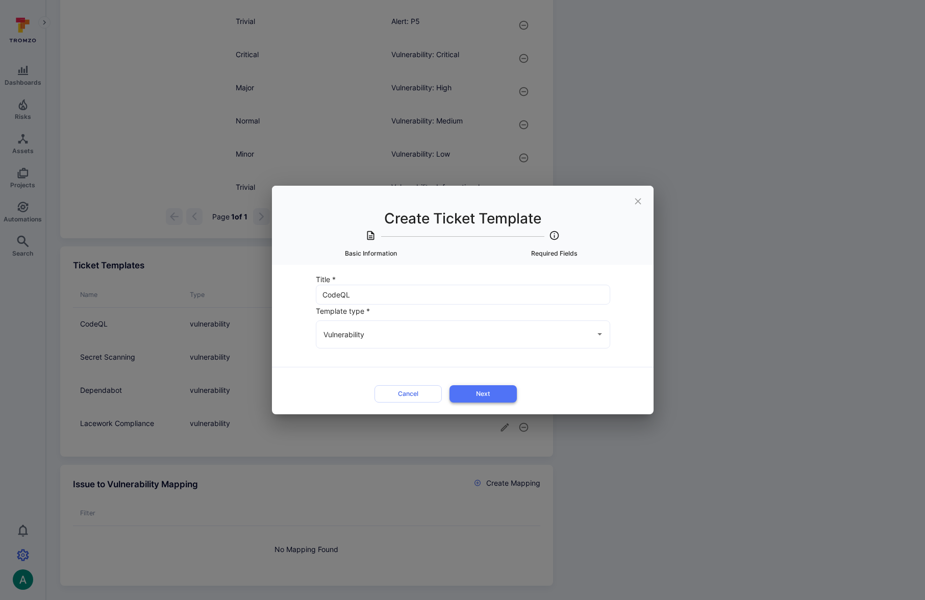
click at [486, 390] on button "Next" at bounding box center [482, 393] width 67 height 17
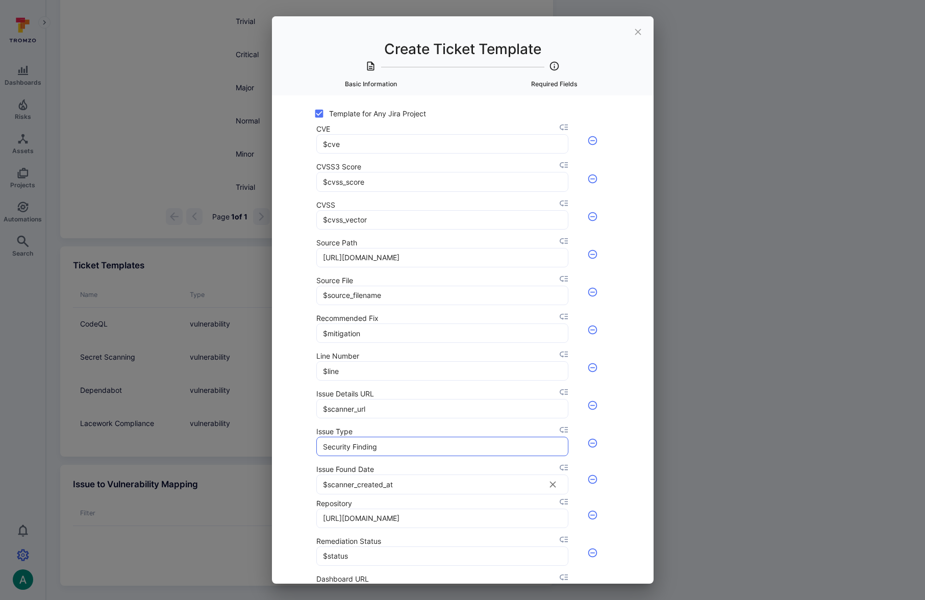
click at [423, 441] on input "Security Finding" at bounding box center [442, 446] width 251 height 18
click at [635, 27] on icon "close" at bounding box center [637, 32] width 11 height 11
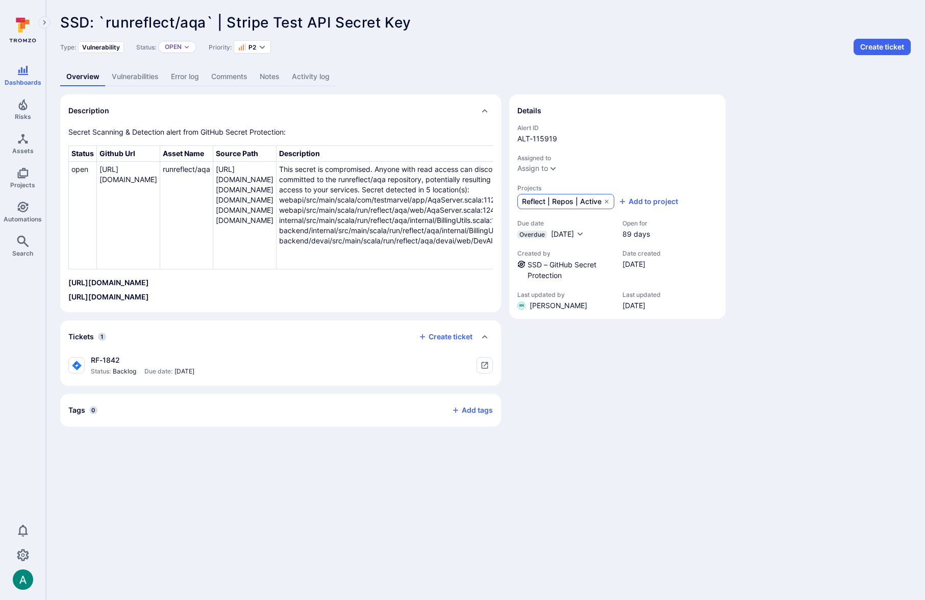
click at [544, 203] on span "Reflect | Repos | Active" at bounding box center [562, 201] width 80 height 10
